Goal: Answer question/provide support: Share knowledge or assist other users

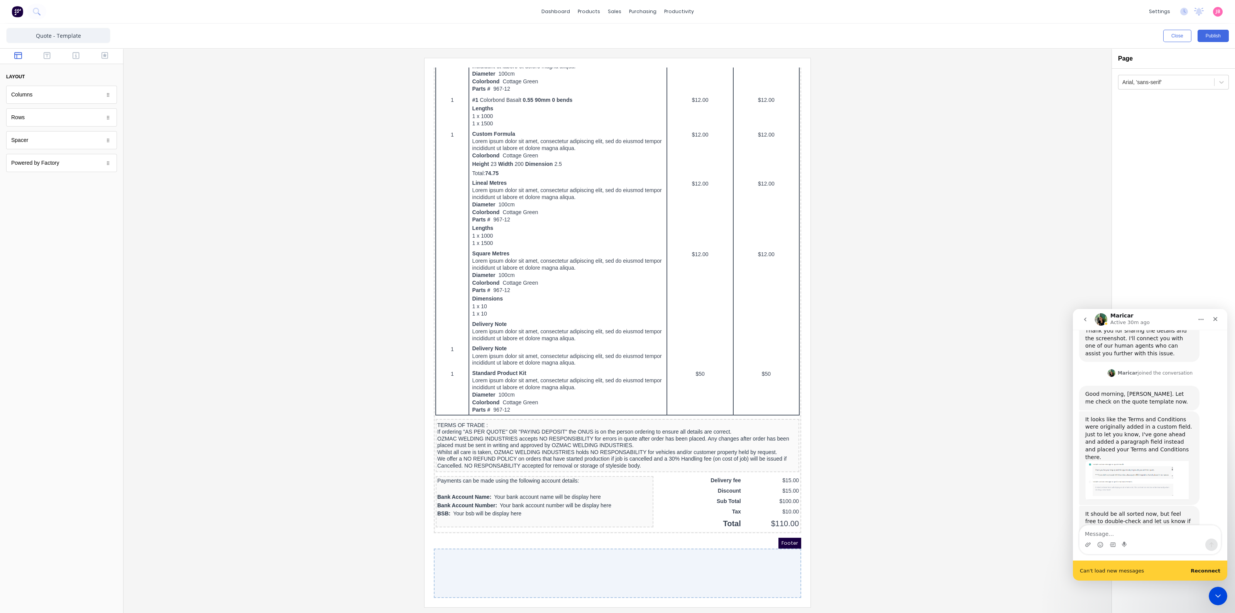
scroll to position [203, 0]
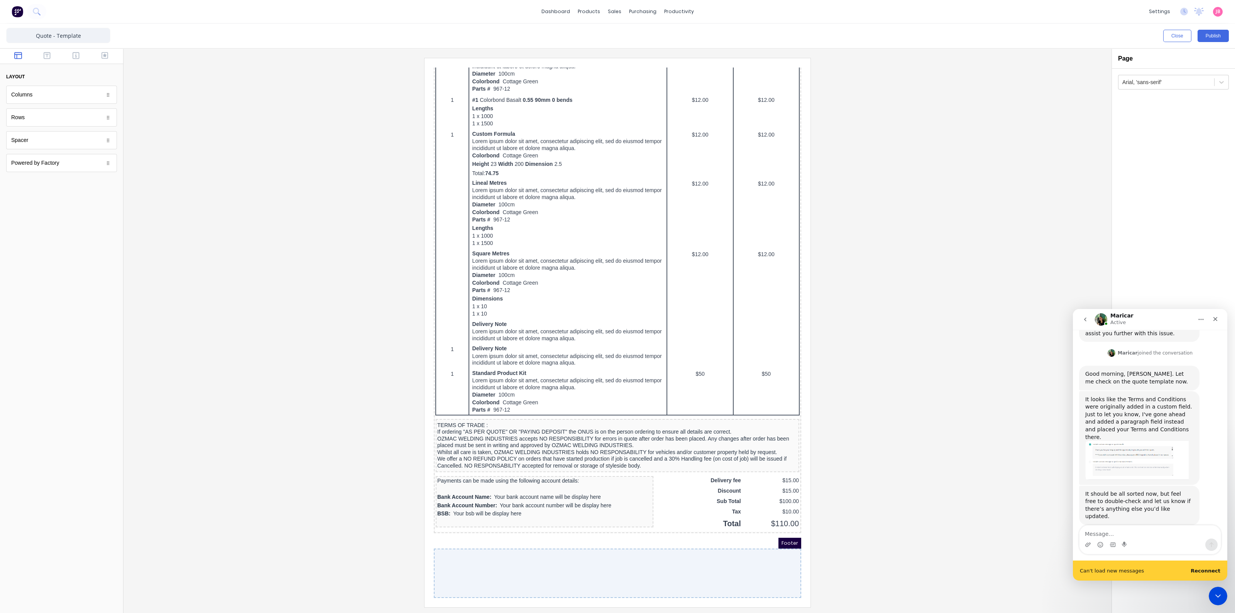
click at [963, 433] on div at bounding box center [618, 332] width 976 height 549
click at [967, 435] on div at bounding box center [618, 332] width 976 height 549
click at [967, 434] on div at bounding box center [618, 332] width 976 height 549
click at [1128, 552] on textarea "Message…" at bounding box center [1150, 552] width 141 height 13
type textarea "all good now thanks"
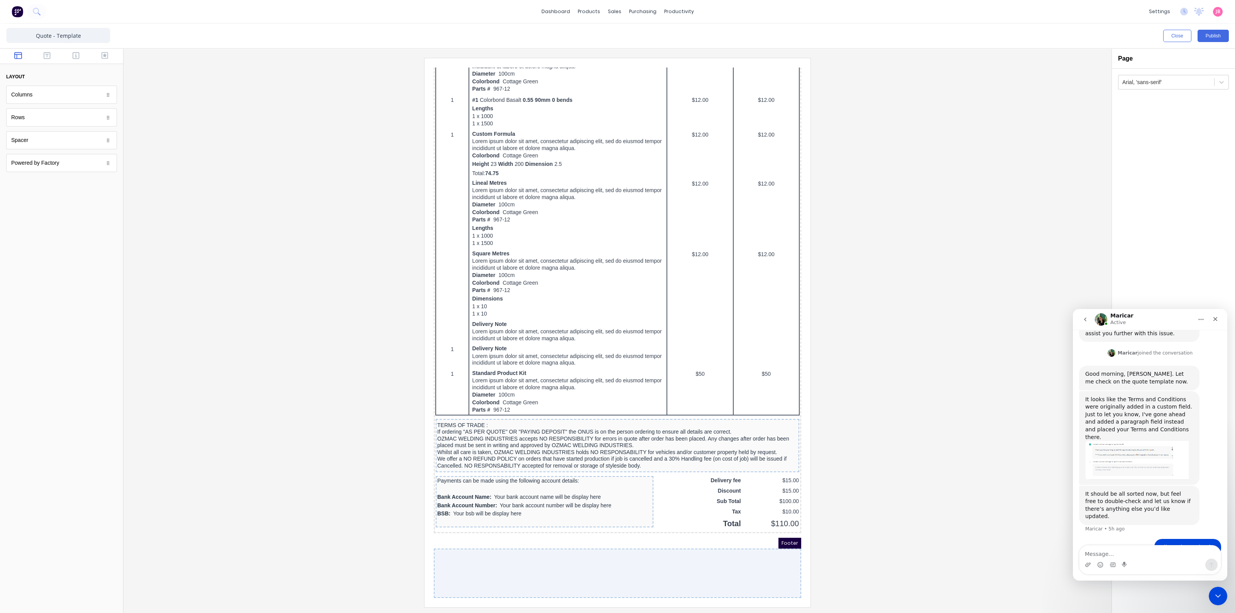
scroll to position [207, 0]
click at [1215, 317] on icon "Close" at bounding box center [1216, 319] width 6 height 6
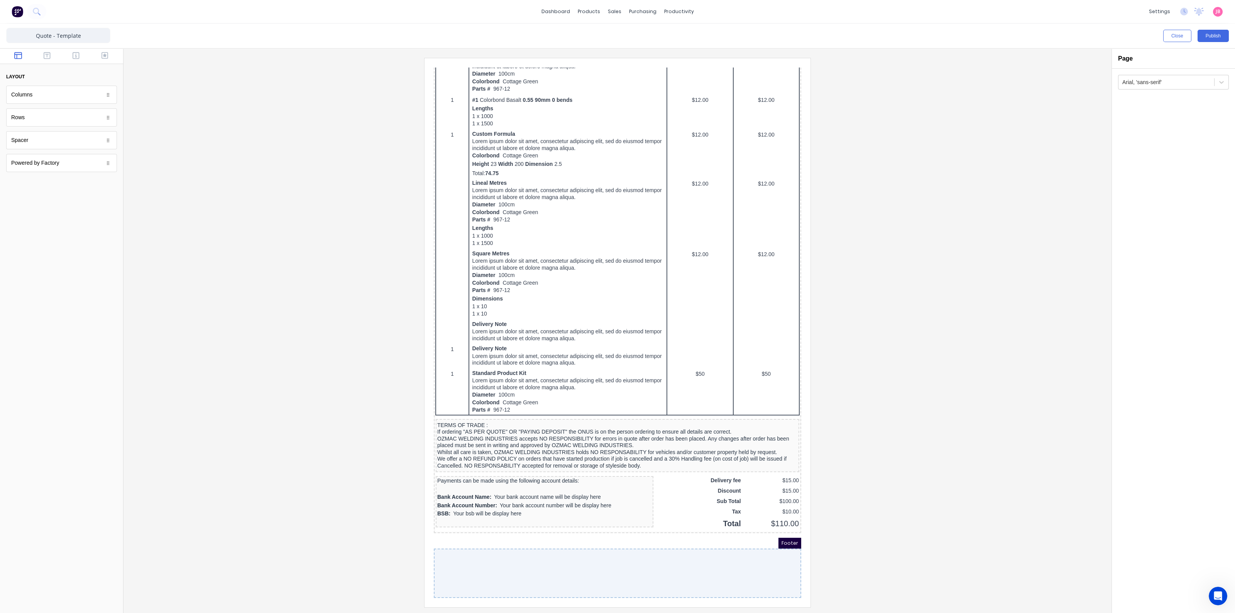
click at [1044, 354] on div at bounding box center [618, 332] width 976 height 549
click at [934, 240] on div at bounding box center [618, 332] width 976 height 549
click at [258, 198] on div at bounding box center [618, 332] width 976 height 549
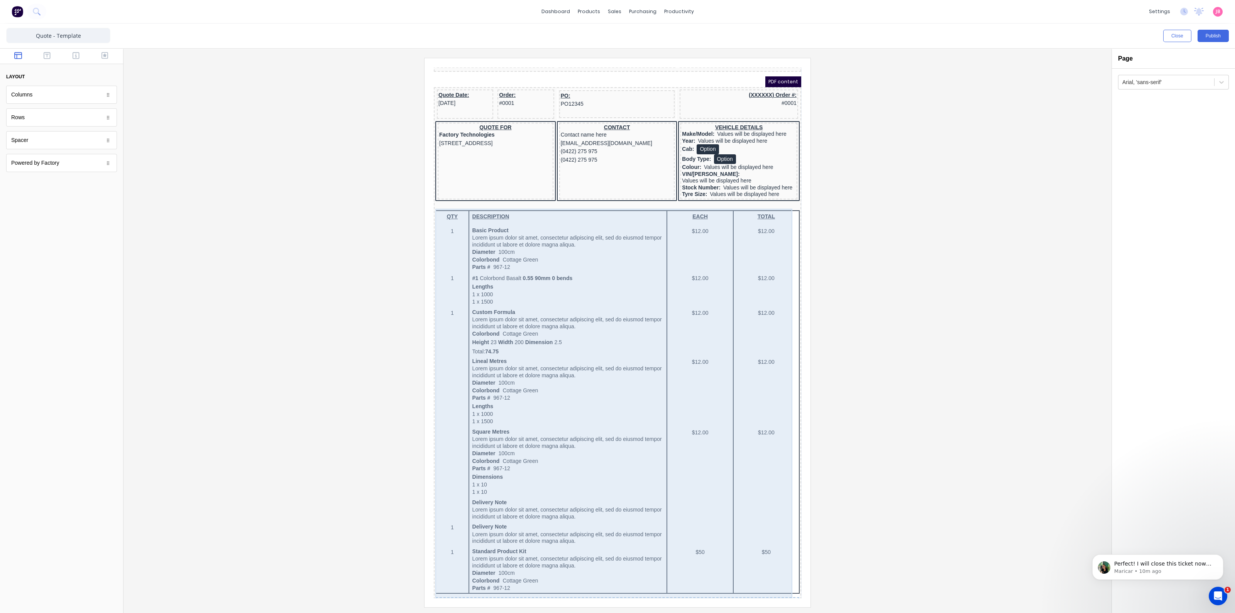
scroll to position [0, 0]
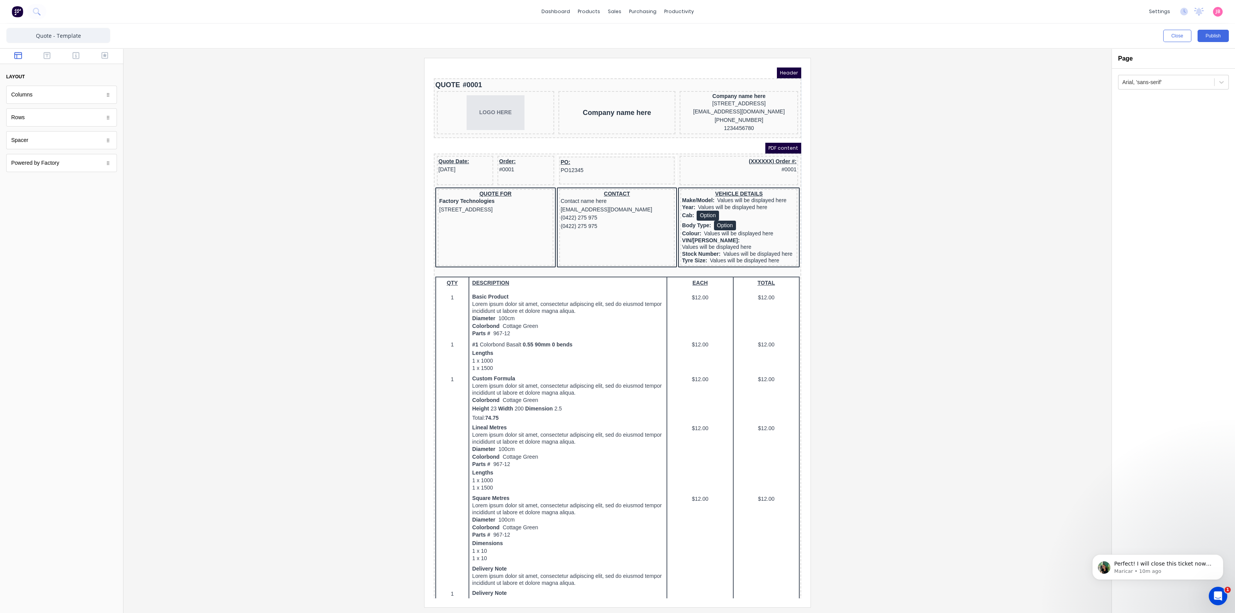
click at [1164, 266] on div "Arial, 'sans-serif'" at bounding box center [1173, 341] width 123 height 545
click at [940, 180] on div at bounding box center [618, 332] width 976 height 549
